Goal: Transaction & Acquisition: Obtain resource

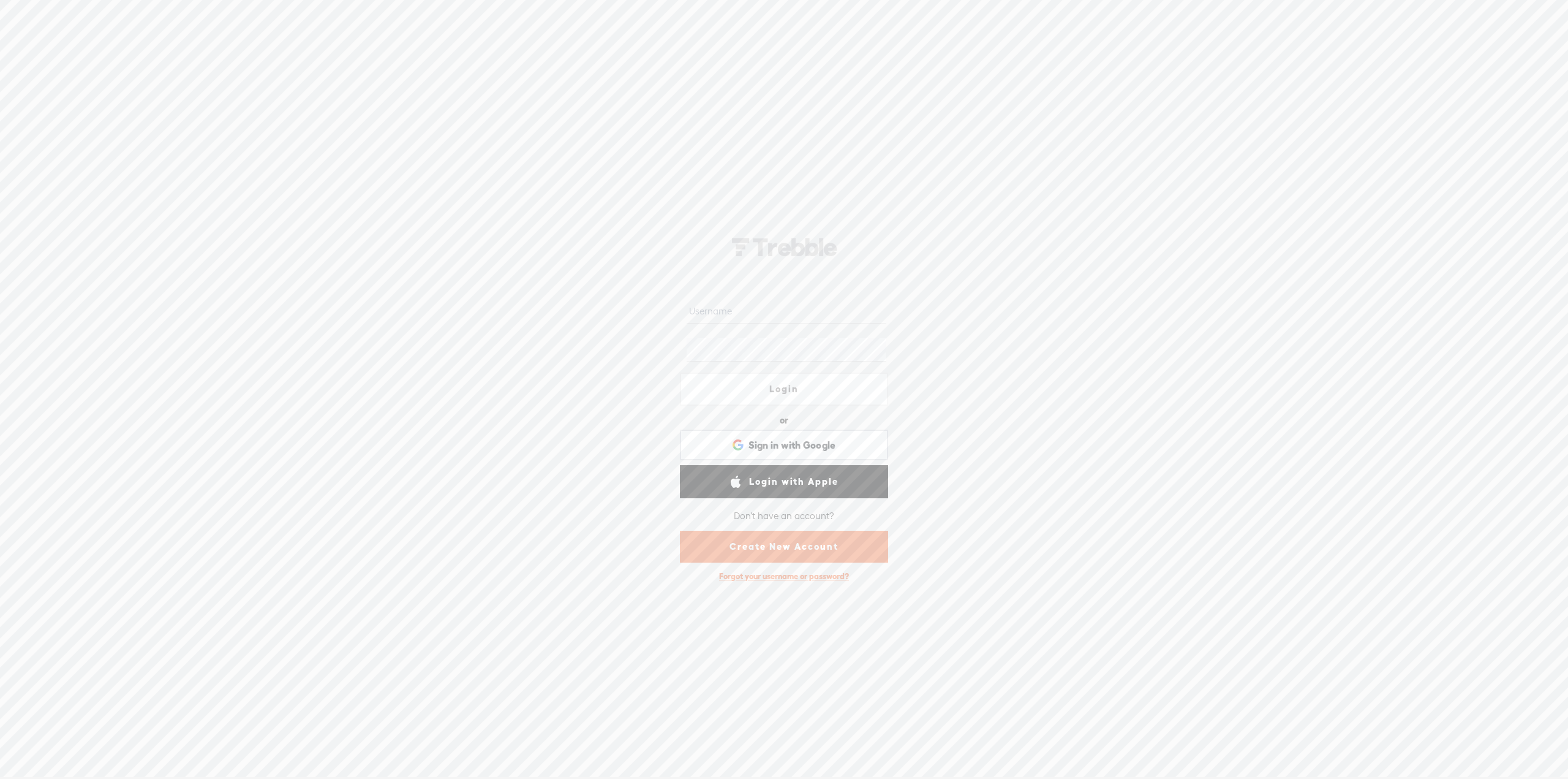
click at [825, 554] on link "Create New Account" at bounding box center [784, 547] width 208 height 32
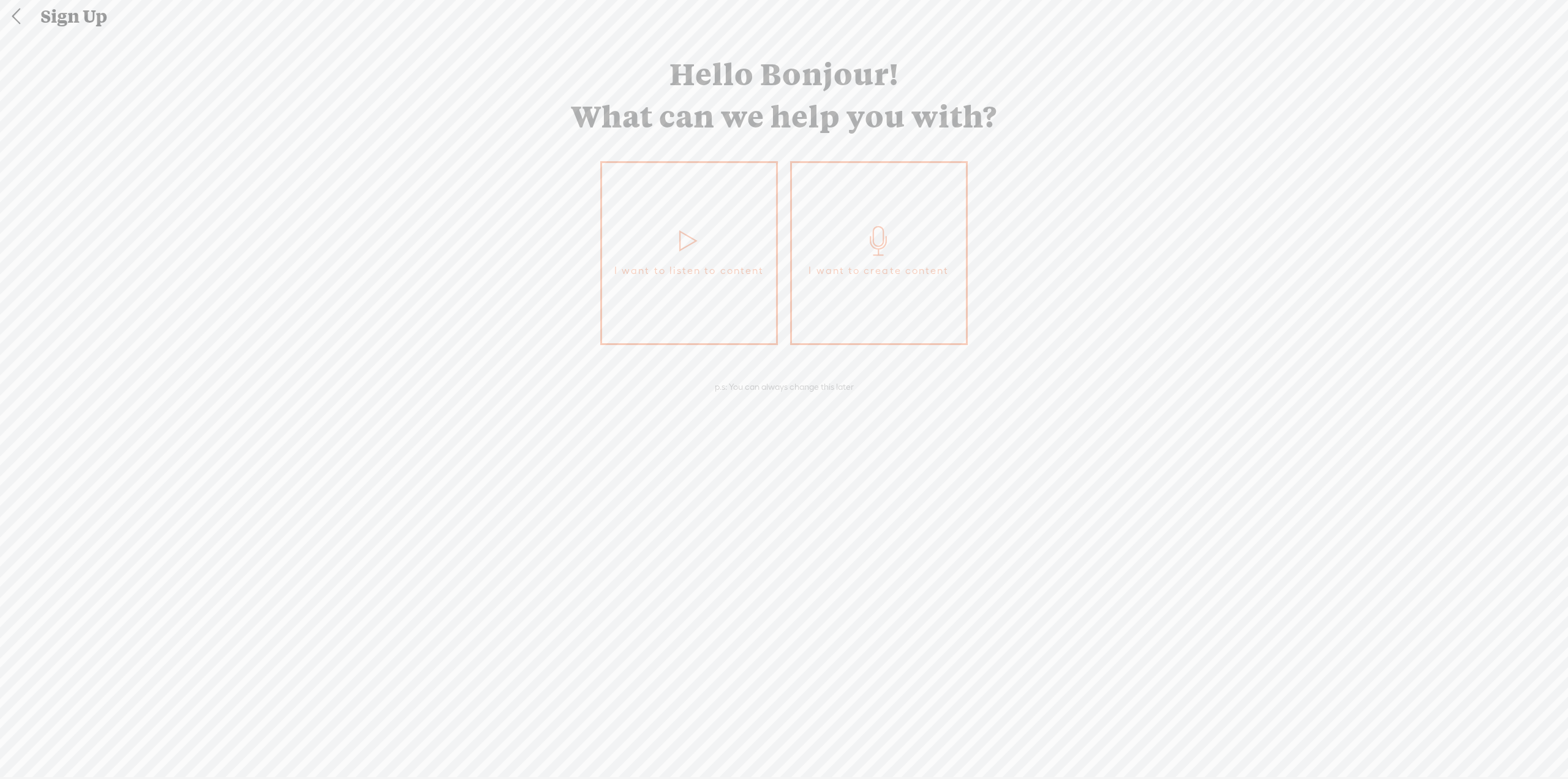
click at [911, 268] on span "I want to create content" at bounding box center [878, 271] width 140 height 18
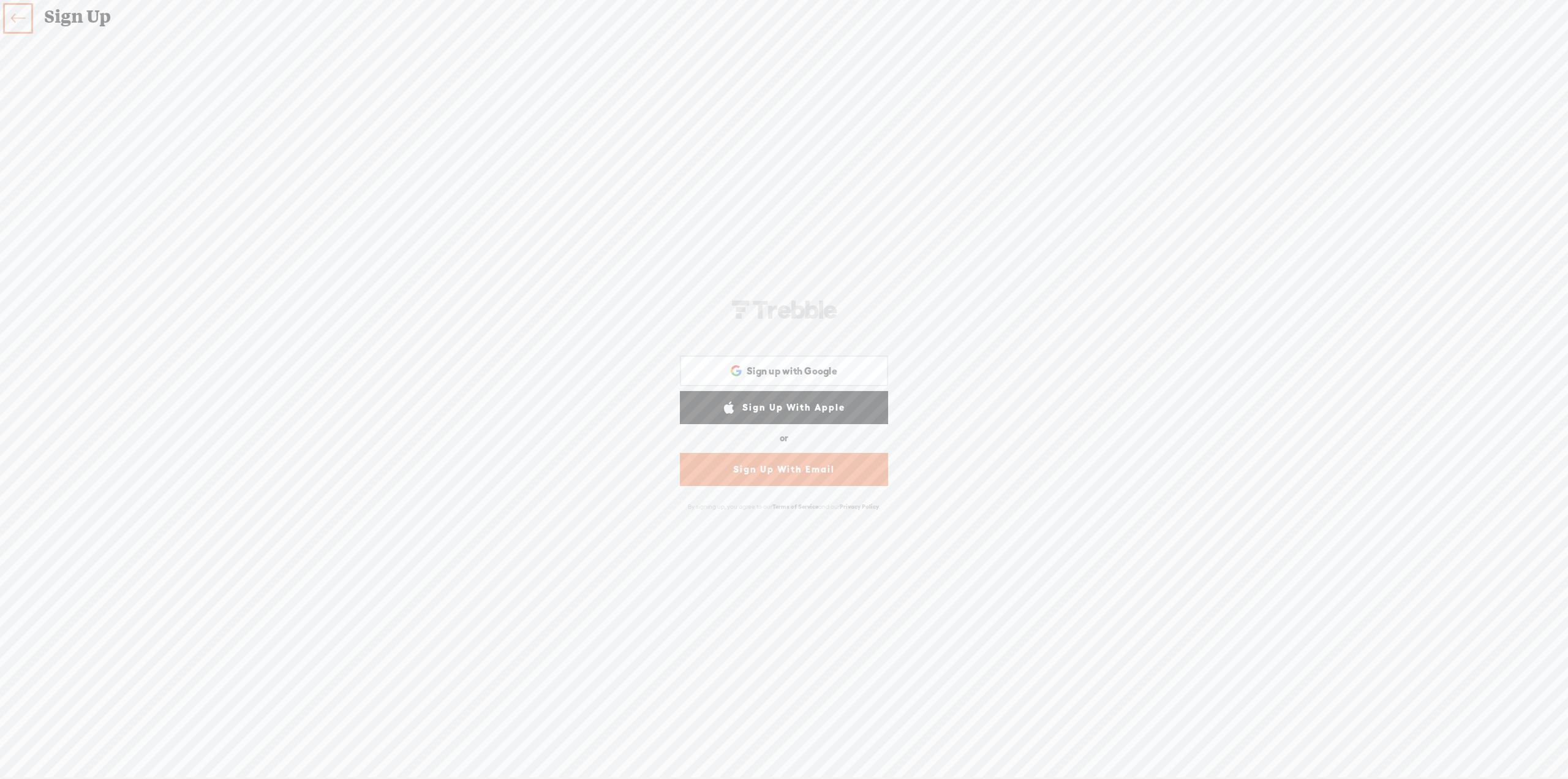
click at [828, 475] on link "Sign Up With Email" at bounding box center [784, 469] width 208 height 33
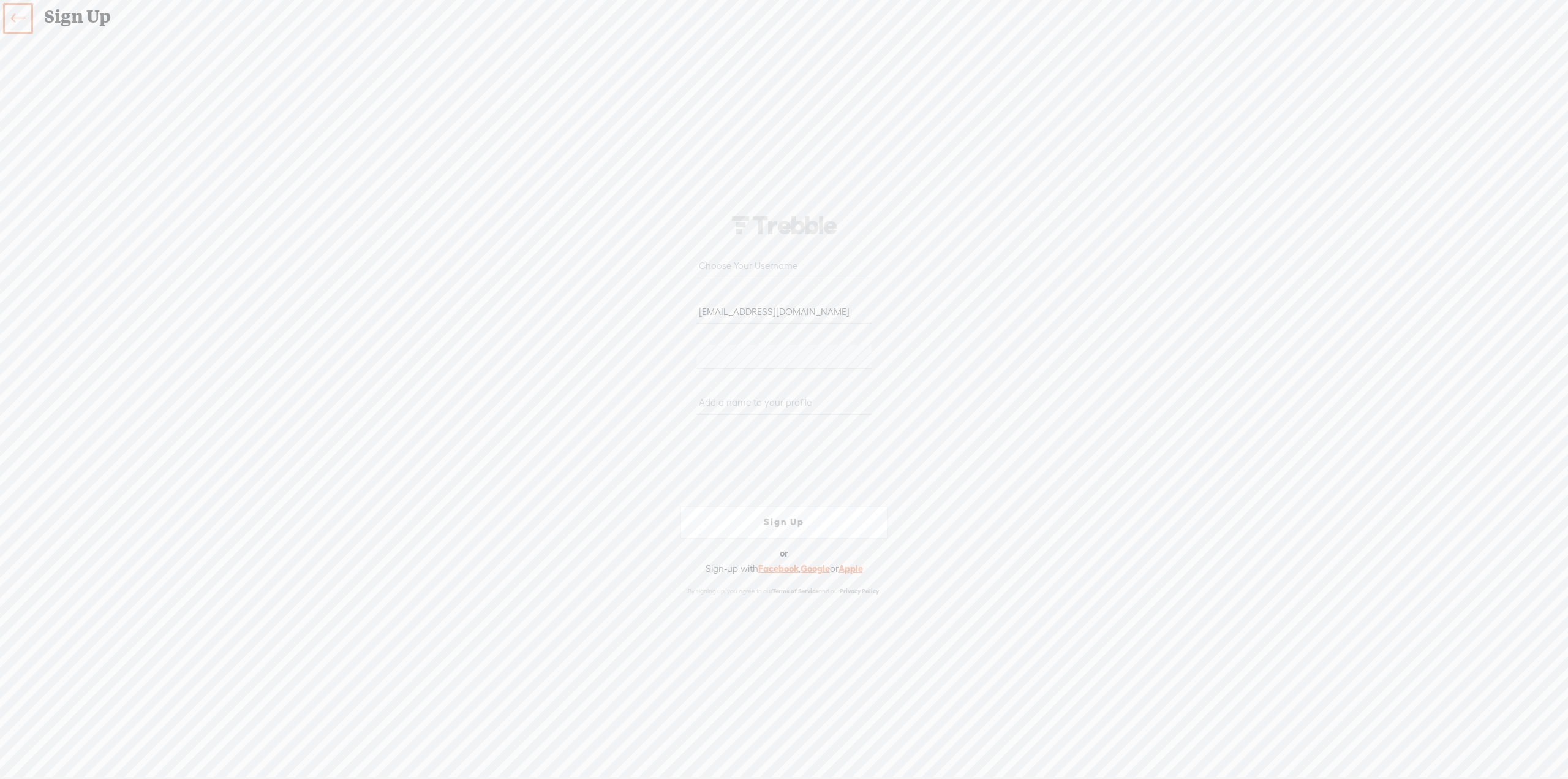
type input "tschoo@yahoo.com"
click at [586, 352] on div "Your content channel is ready! Create an account to finish the set up tschoo@ya…" at bounding box center [783, 405] width 643 height 718
click at [743, 399] on input "text" at bounding box center [784, 403] width 175 height 24
type input "Jim Choo"
click at [782, 520] on link "Sign Up" at bounding box center [784, 521] width 208 height 33
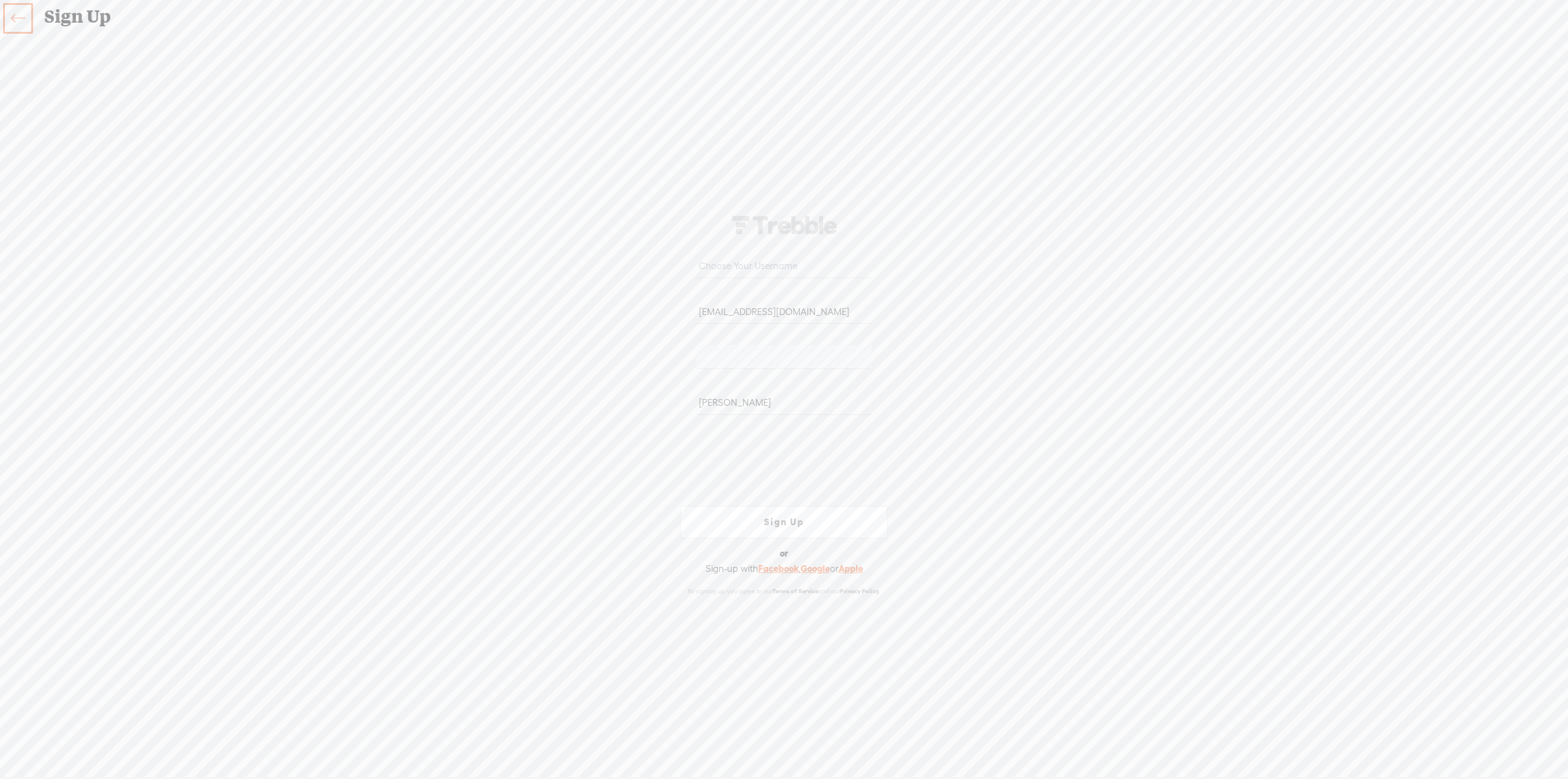
click at [789, 269] on input "text" at bounding box center [784, 266] width 175 height 24
drag, startPoint x: 750, startPoint y: 395, endPoint x: 628, endPoint y: 385, distance: 122.4
click at [628, 385] on div "Your content channel is ready! Create an account to finish the set up tschoo@ya…" at bounding box center [783, 405] width 643 height 718
click at [734, 266] on input "text" at bounding box center [784, 266] width 175 height 24
type input "j"
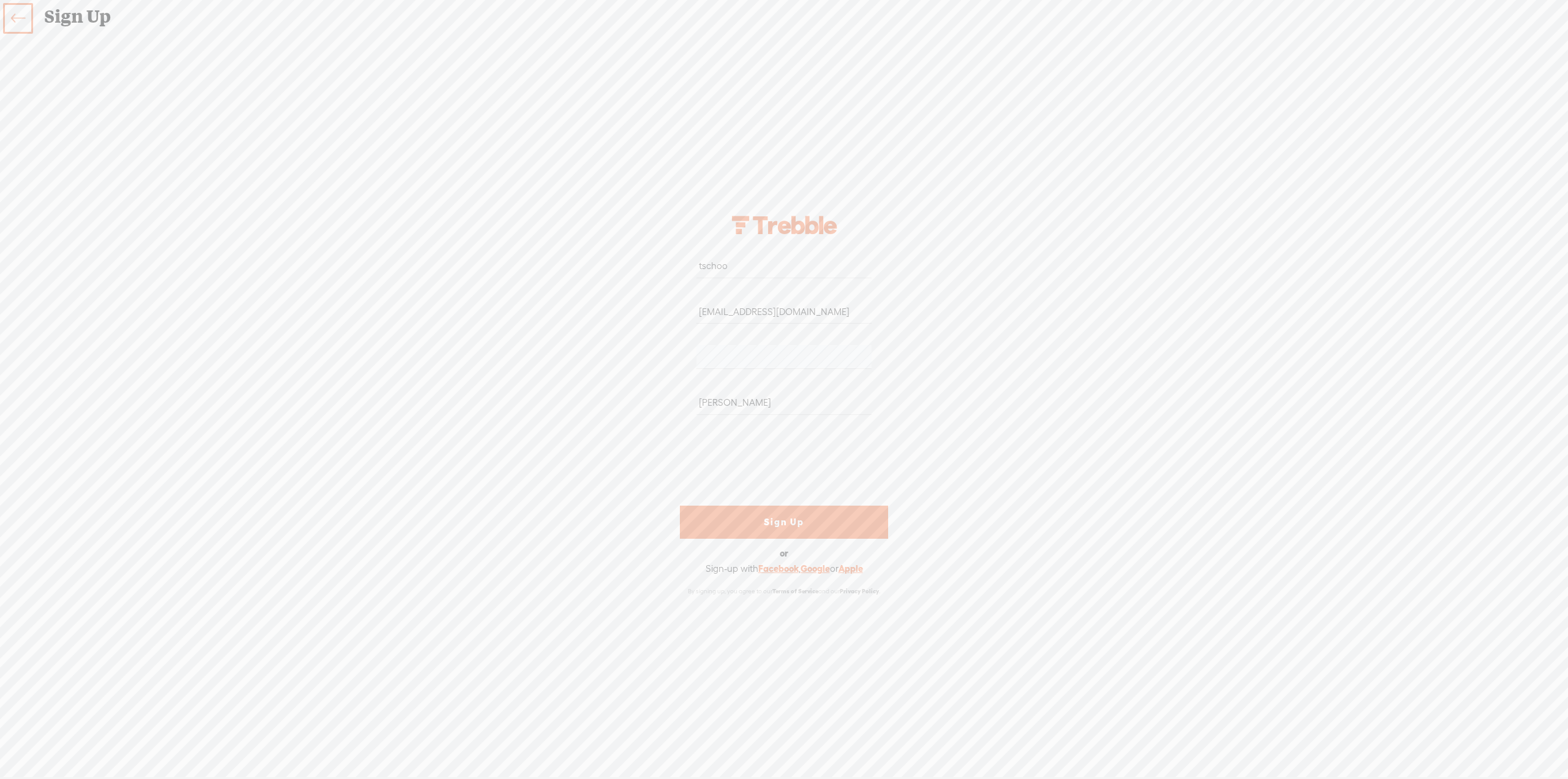
type input "tschoo"
click at [800, 524] on link "Sign Up" at bounding box center [784, 521] width 208 height 33
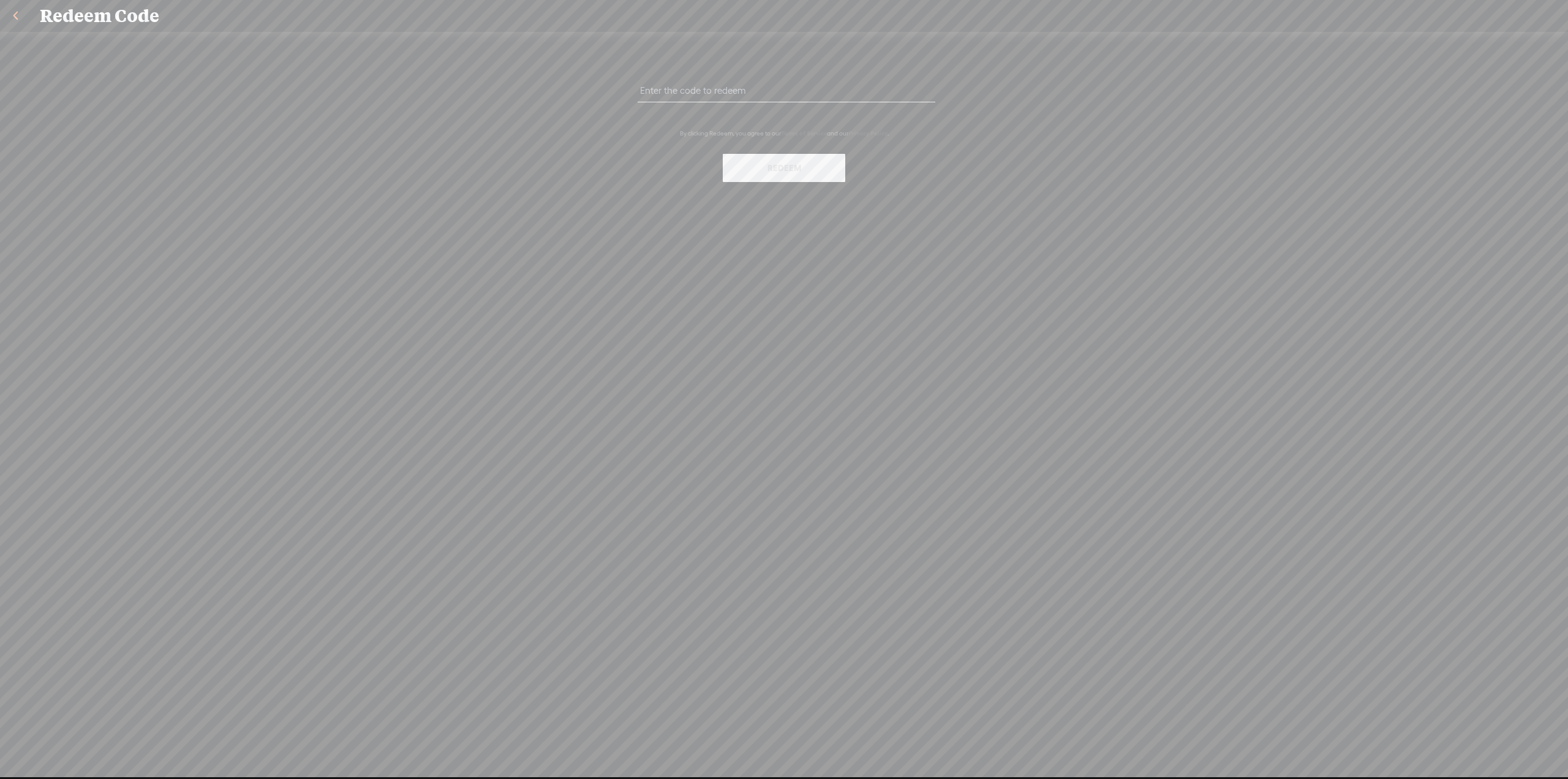
click at [773, 97] on input "text" at bounding box center [786, 90] width 297 height 24
paste input "ANEG-6NZ5-ELPT-FQNL-0823"
type input "ANEG-6NZ5-ELPT-FQNL-0823"
click at [799, 169] on button "Redeem" at bounding box center [784, 168] width 123 height 28
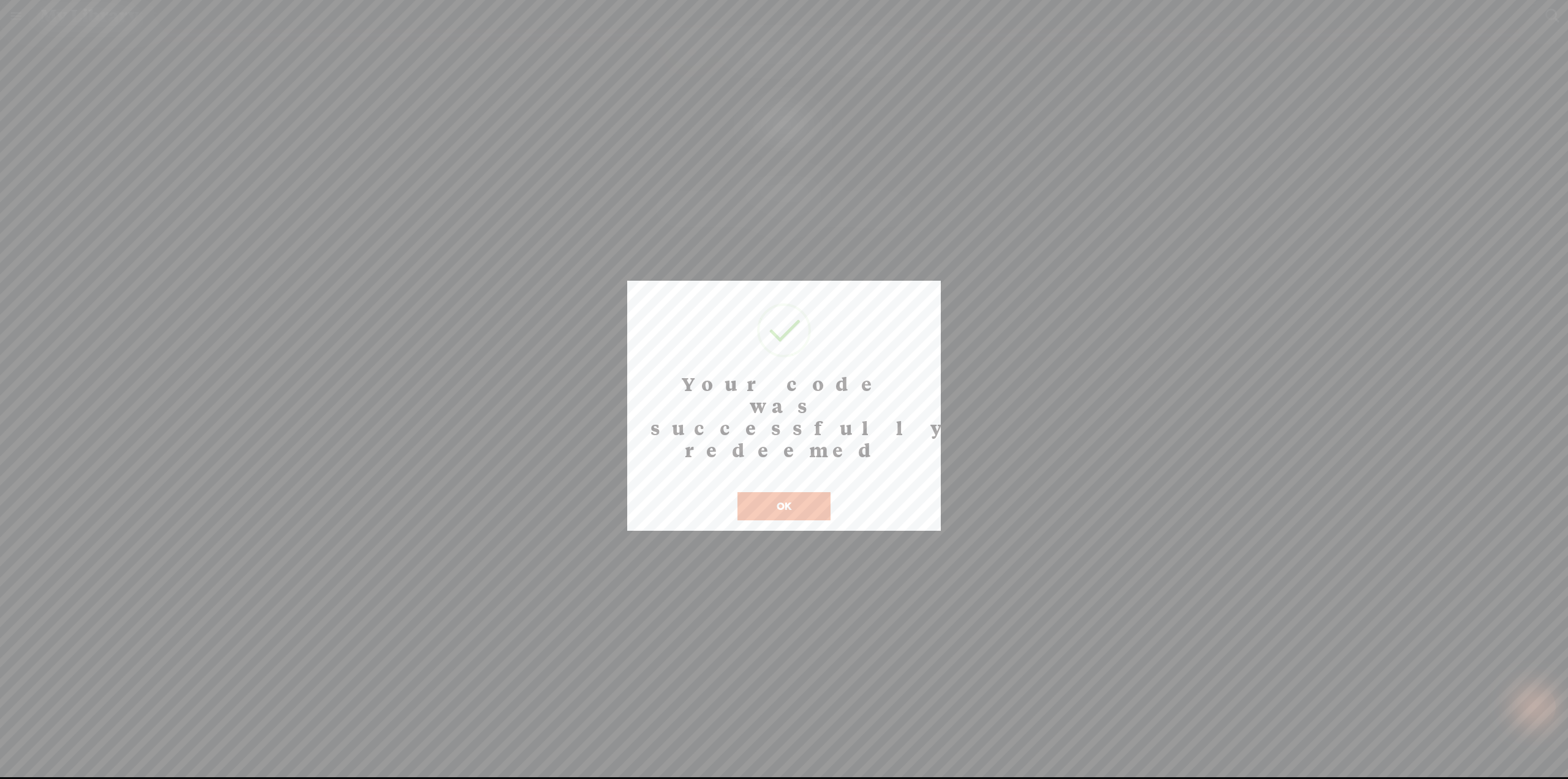
click at [776, 492] on button "OK" at bounding box center [783, 506] width 93 height 28
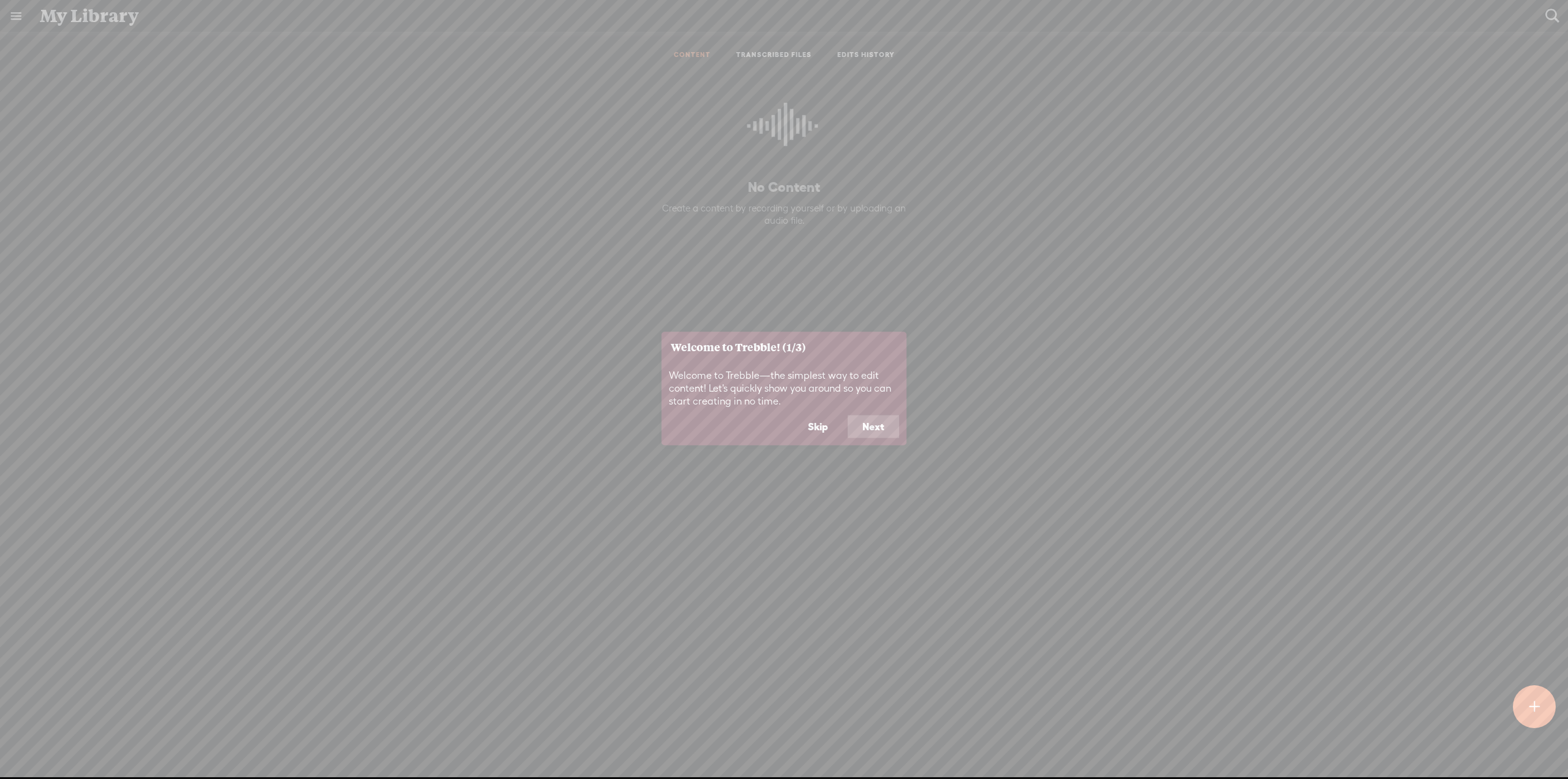
click at [871, 429] on button "Next" at bounding box center [873, 426] width 51 height 23
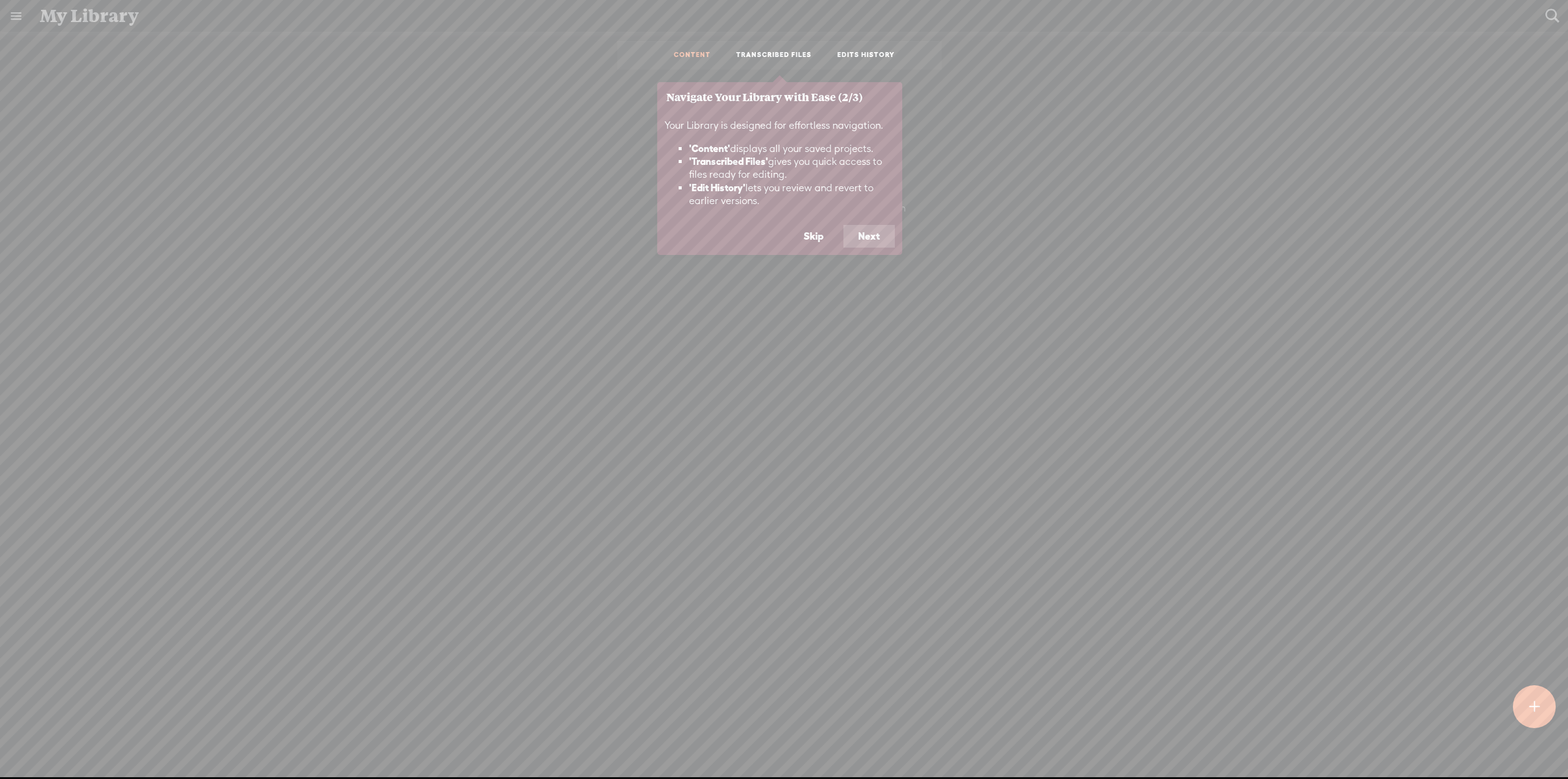
click at [871, 239] on button "Next" at bounding box center [868, 236] width 51 height 23
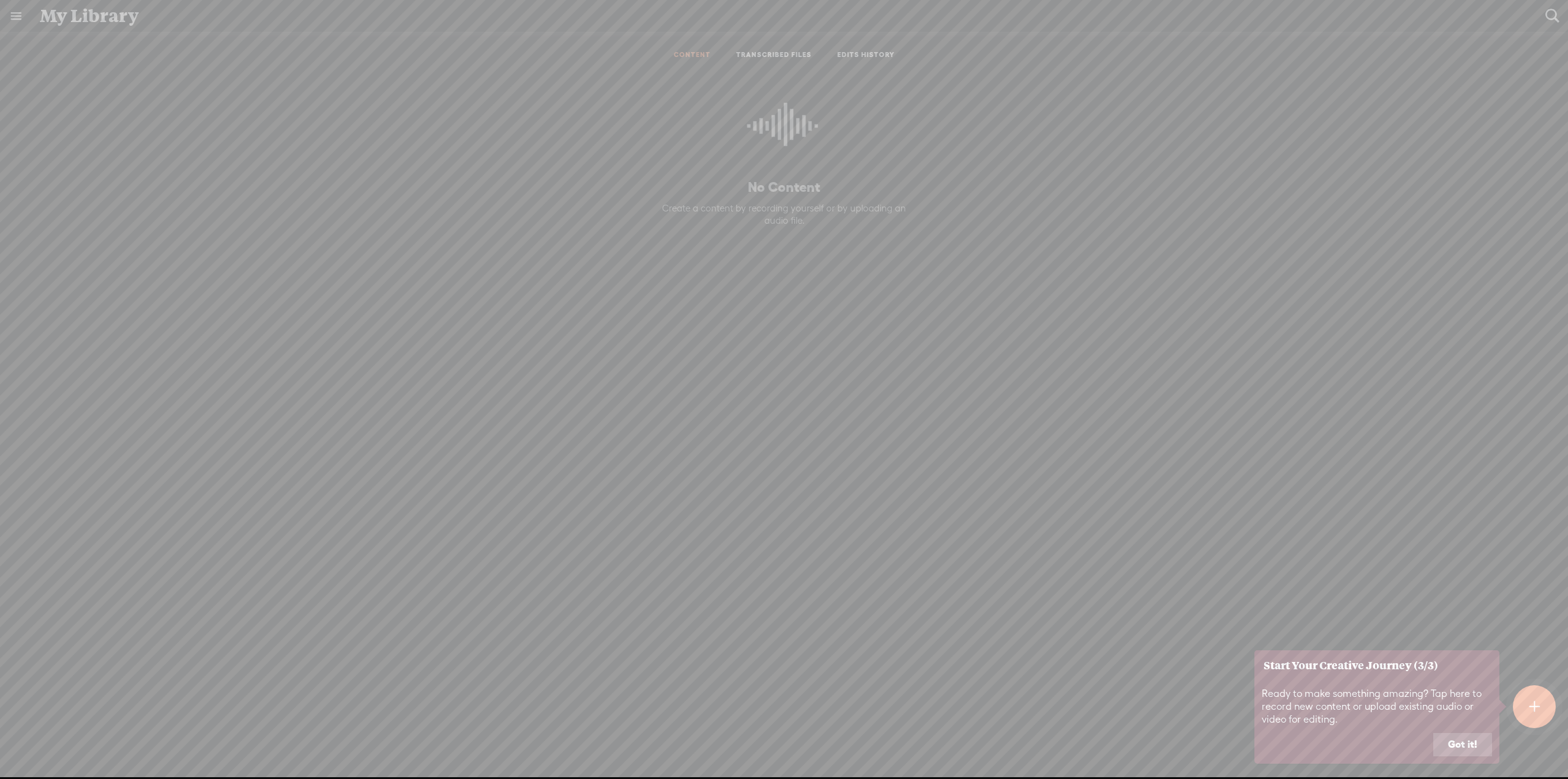
click at [1472, 741] on button "Got it!" at bounding box center [1462, 744] width 59 height 23
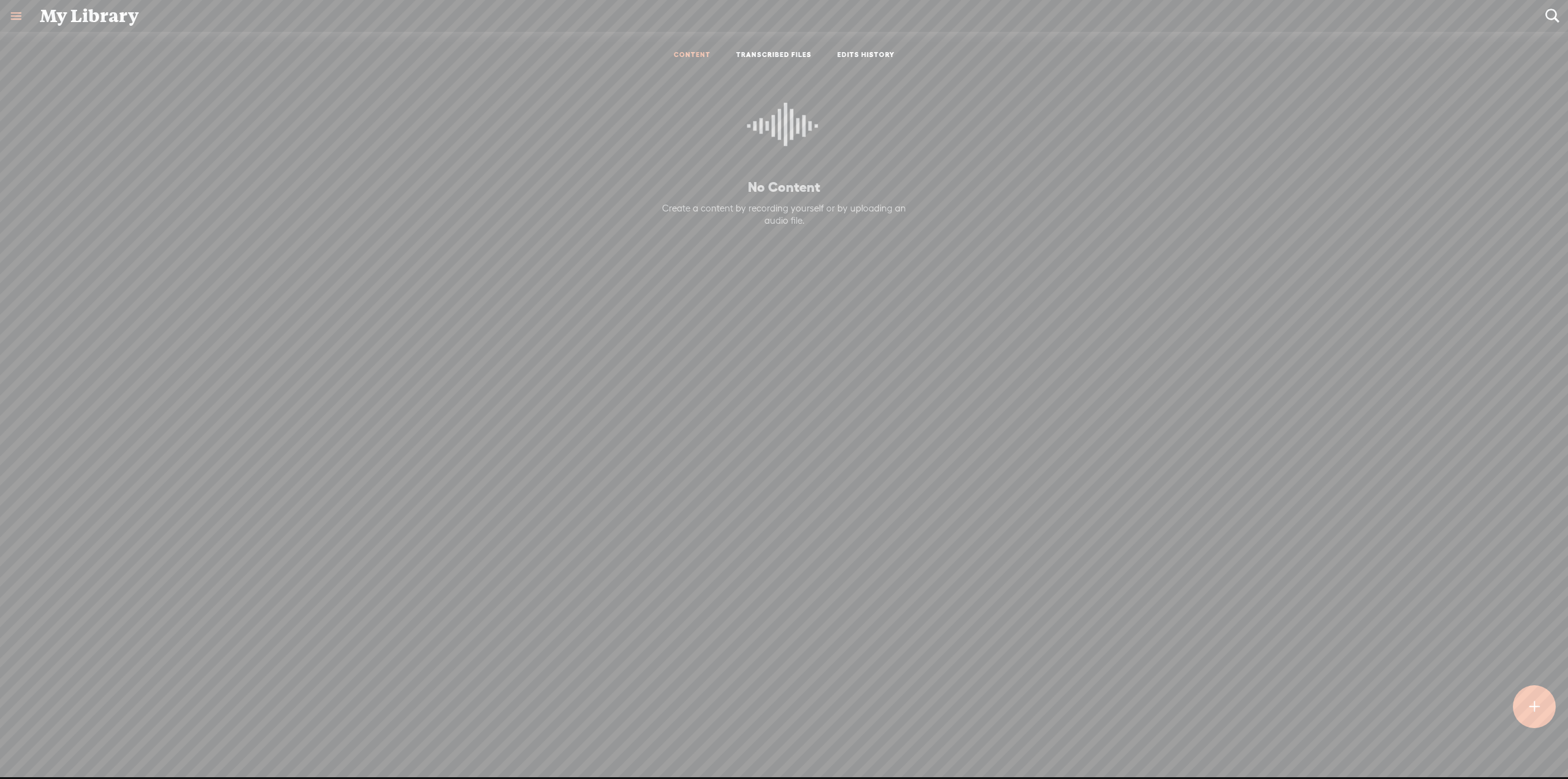
click at [23, 21] on link at bounding box center [16, 16] width 32 height 32
click at [88, 741] on div "SETTINGS" at bounding box center [80, 749] width 143 height 37
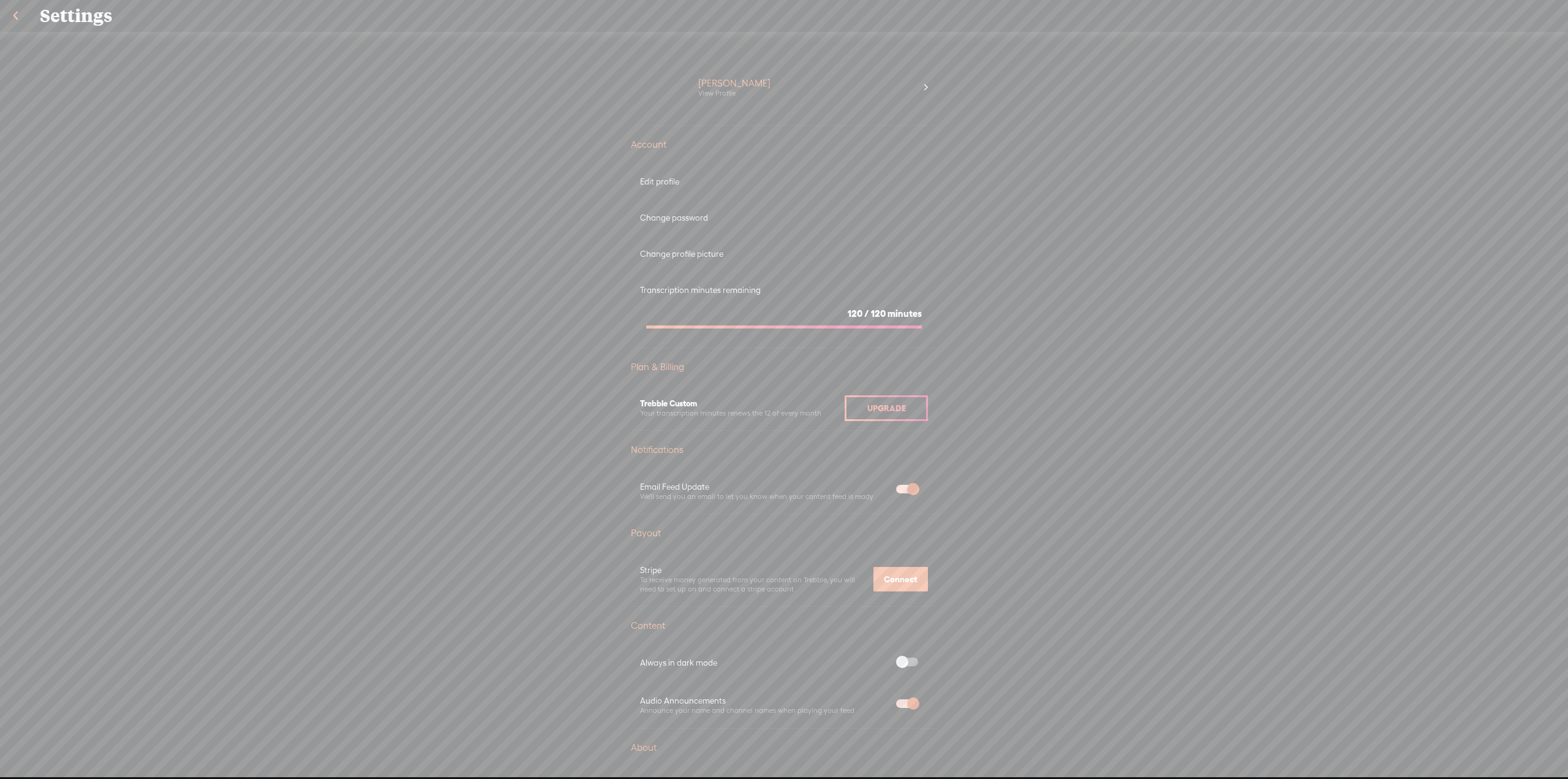
click at [23, 18] on link at bounding box center [15, 16] width 31 height 32
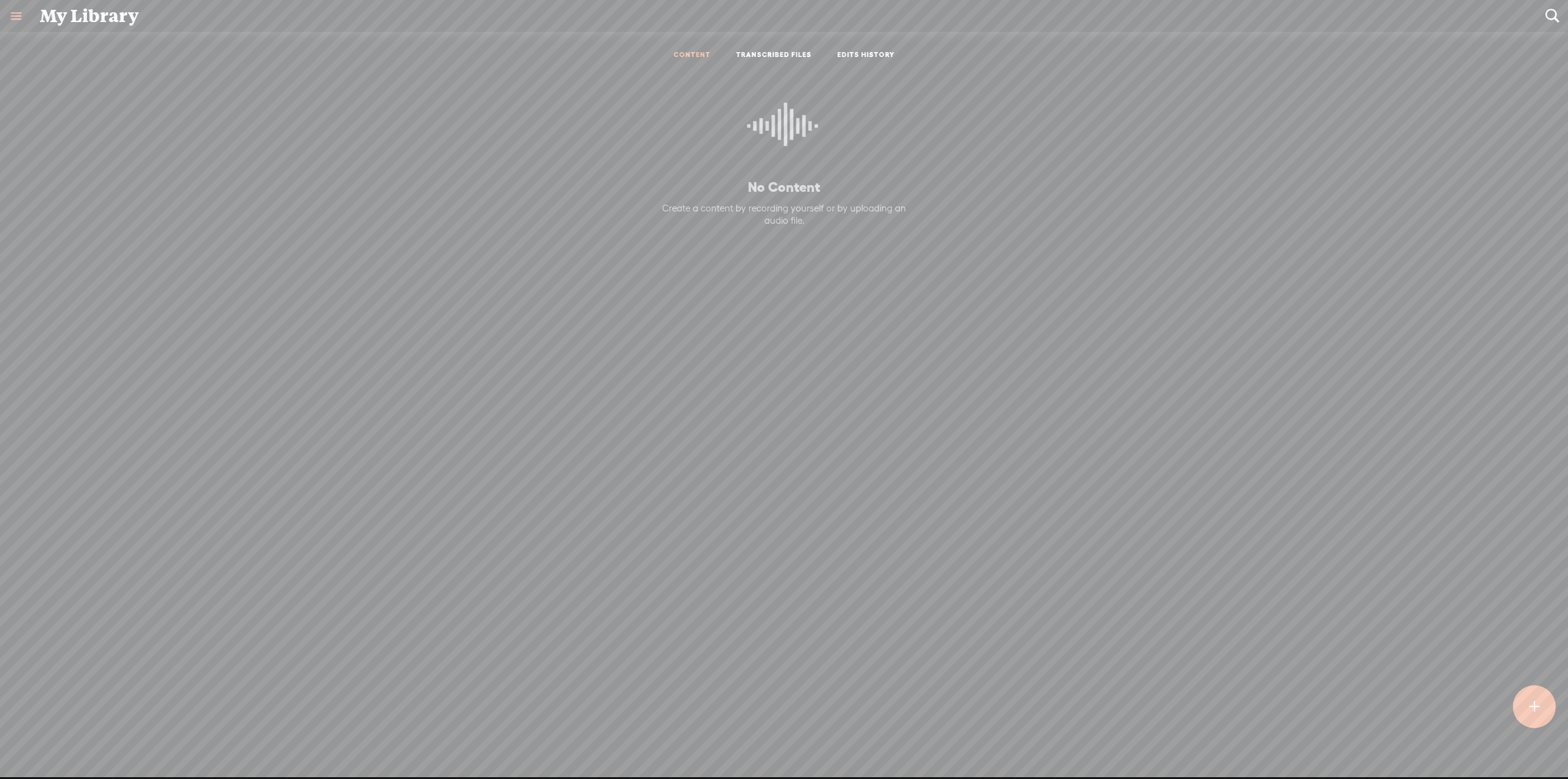
click at [20, 21] on link at bounding box center [16, 16] width 32 height 32
click at [90, 740] on div "SETTINGS" at bounding box center [80, 749] width 143 height 37
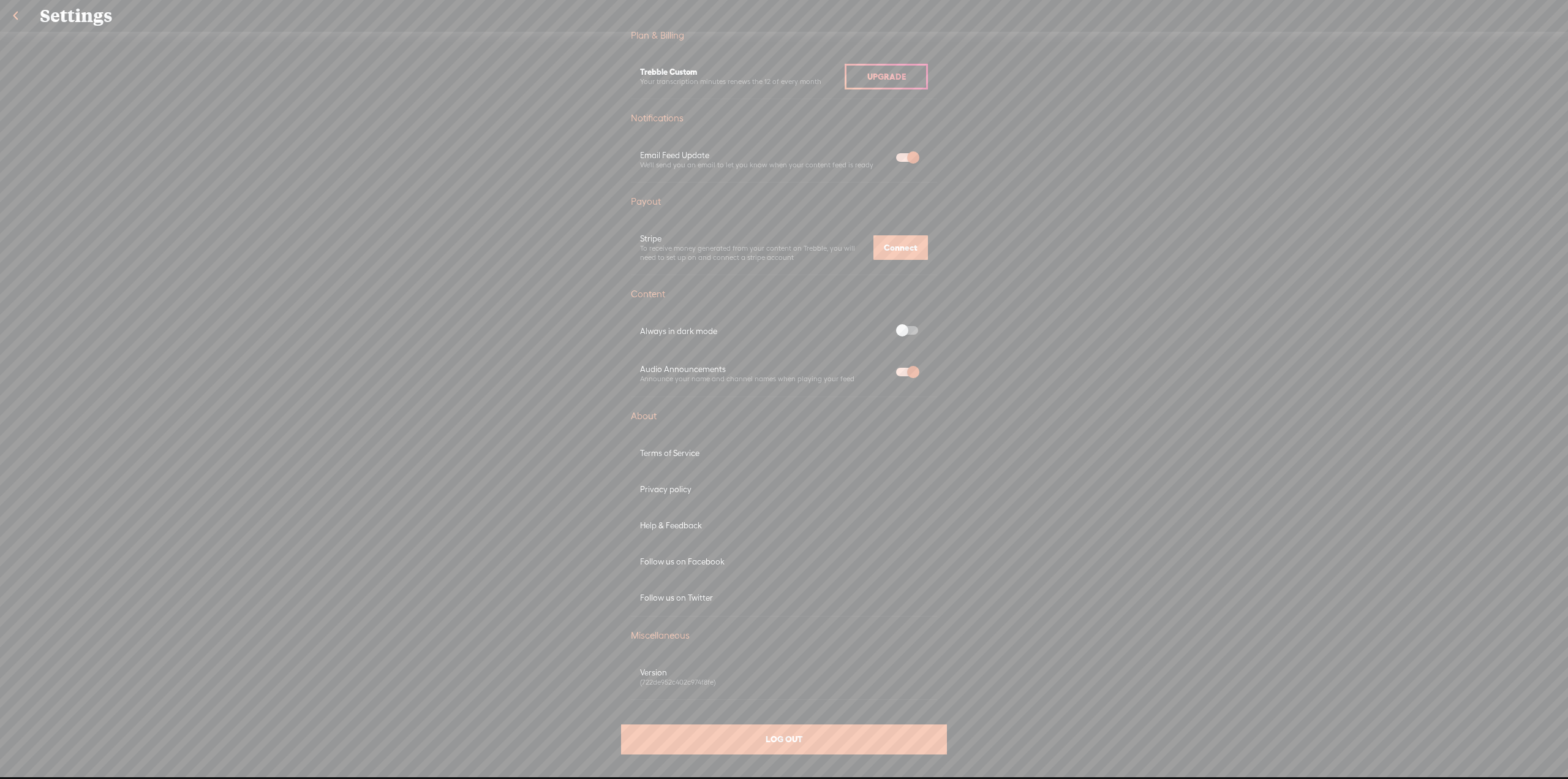
scroll to position [337, 0]
click at [684, 563] on div "Follow us on Facebook" at bounding box center [784, 555] width 307 height 36
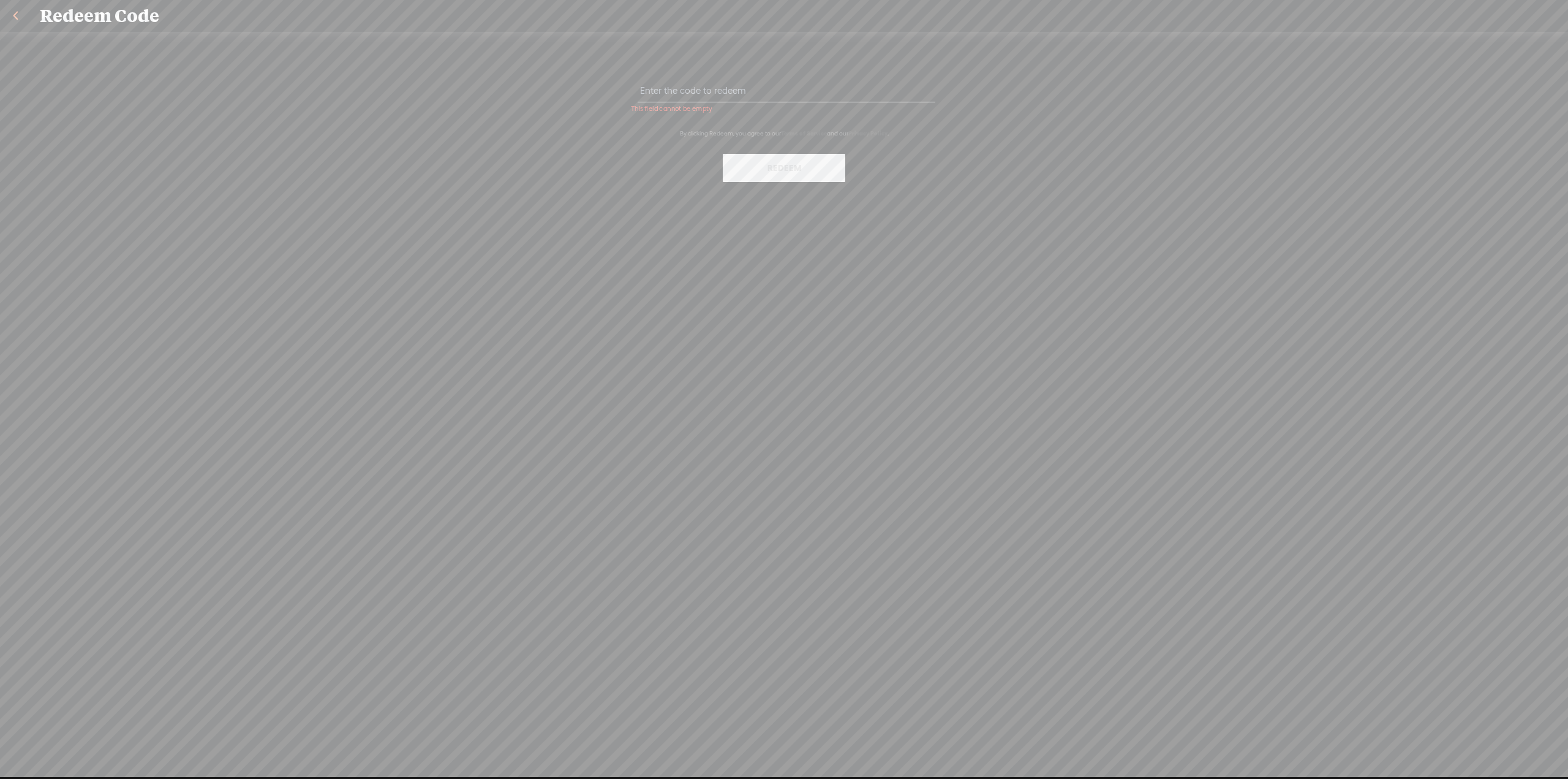
click at [800, 96] on input "text" at bounding box center [786, 90] width 297 height 24
paste input "PG3P-TFK9-RJ8X-ZFGT-0823"
type input "PG3P-TFK9-RJ8X-ZFGT-0823"
drag, startPoint x: 800, startPoint y: 164, endPoint x: 855, endPoint y: 170, distance: 55.3
click at [801, 165] on button "Redeem" at bounding box center [784, 168] width 123 height 28
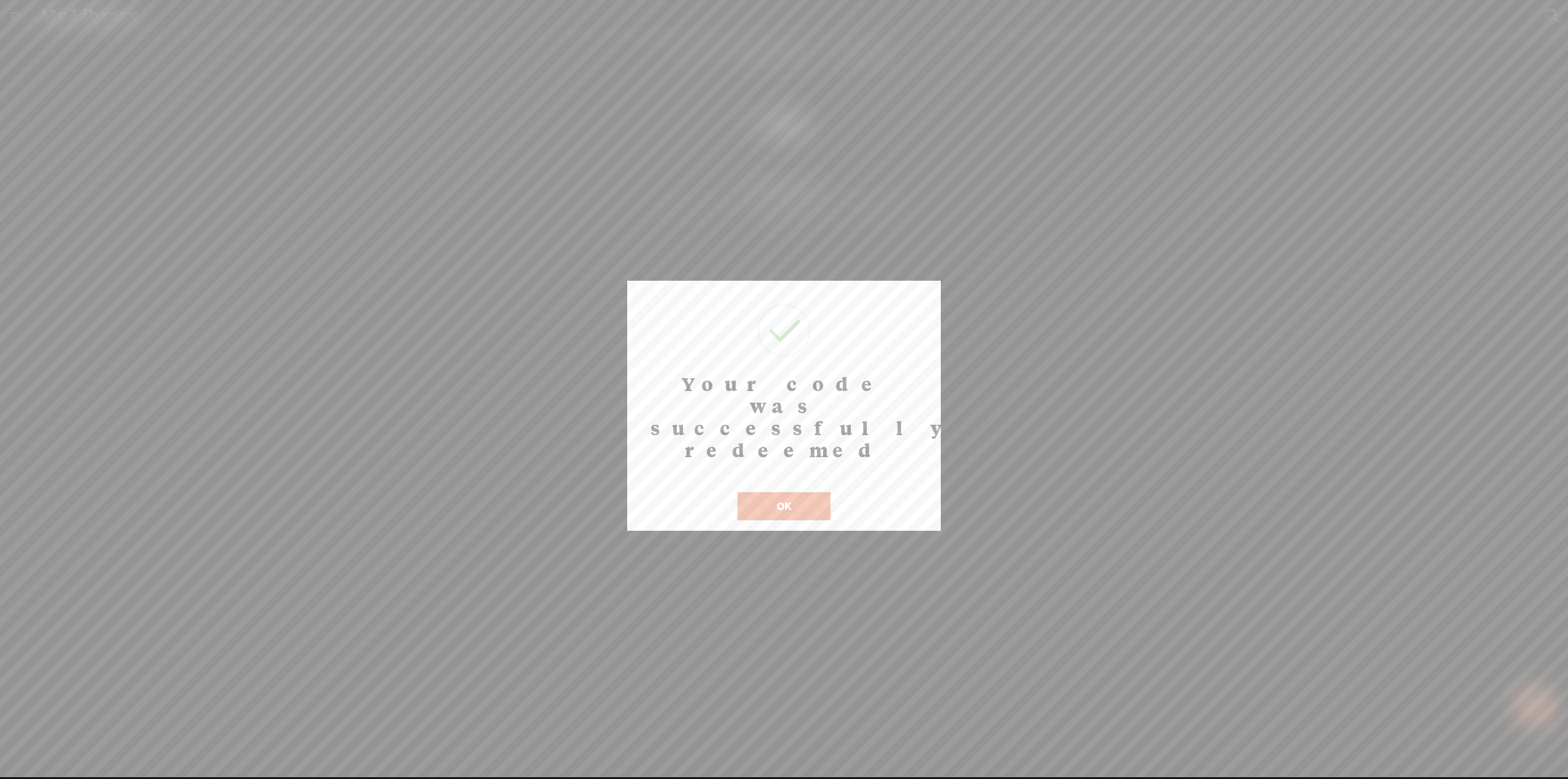
click at [812, 492] on button "OK" at bounding box center [783, 506] width 93 height 28
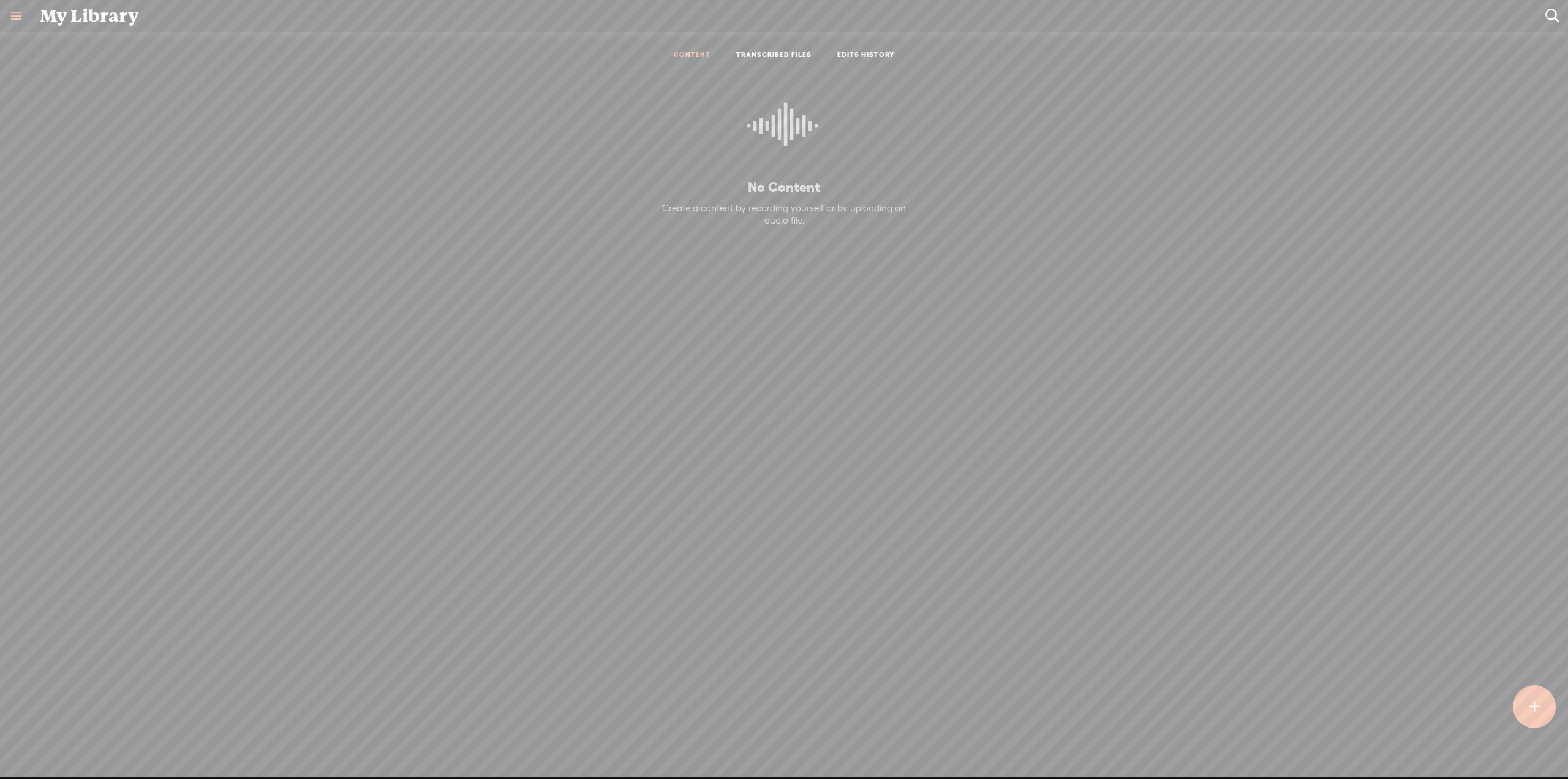
click at [776, 58] on link "TRANSCRIBED FILES" at bounding box center [774, 56] width 75 height 11
click at [688, 50] on ul "CONTENT TRANSCRIBED FILES EDITS HISTORY" at bounding box center [784, 56] width 325 height 29
click at [15, 21] on link at bounding box center [16, 16] width 32 height 32
click at [80, 396] on div "MY LIBRARY" at bounding box center [71, 401] width 57 height 11
